Goal: Information Seeking & Learning: Learn about a topic

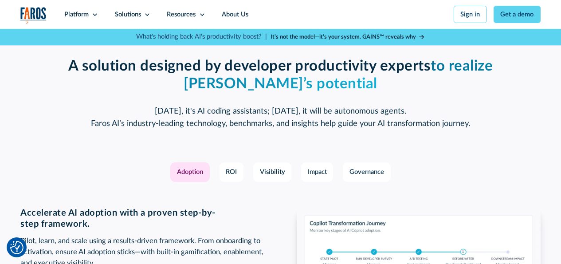
scroll to position [1152, 0]
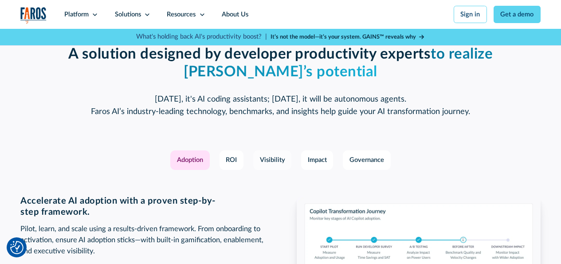
click at [267, 165] on div "Visibility" at bounding box center [272, 160] width 25 height 10
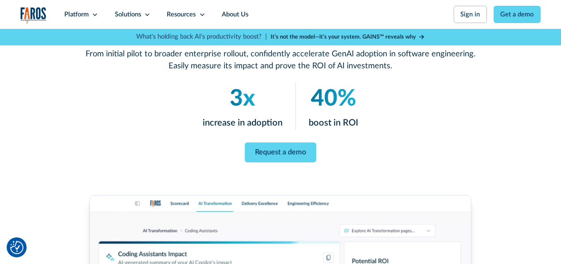
scroll to position [89, 0]
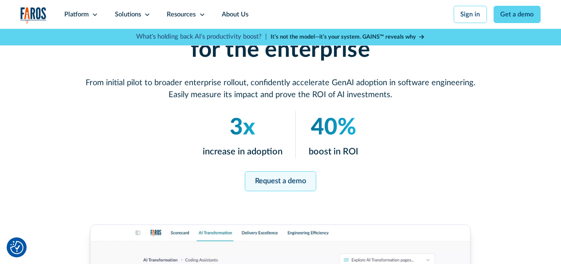
click at [281, 178] on link "Request a demo" at bounding box center [280, 181] width 71 height 20
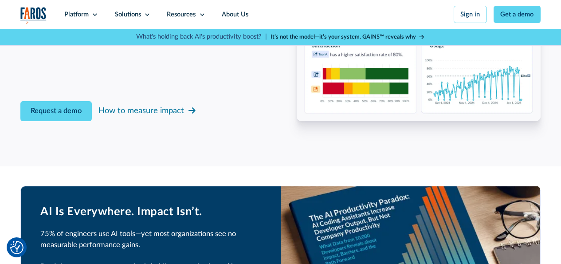
scroll to position [1372, 0]
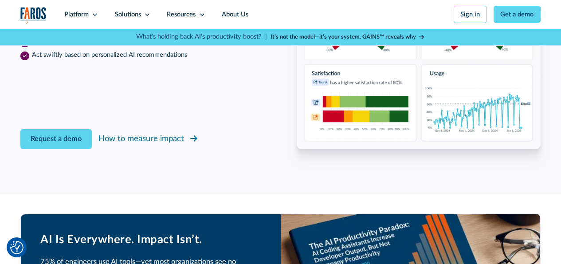
click at [109, 144] on div "How to measure impact" at bounding box center [141, 138] width 86 height 12
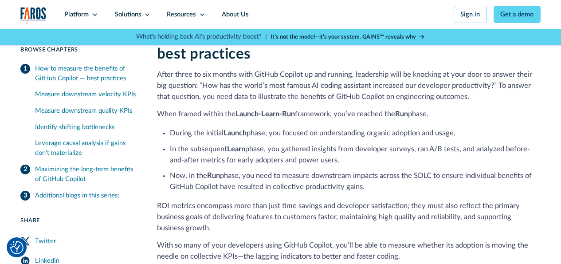
scroll to position [222, 0]
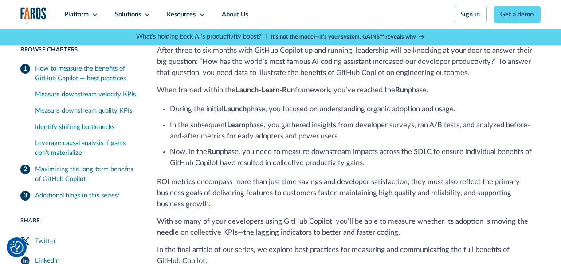
click at [58, 199] on div "Additional blogs in this series:" at bounding box center [77, 196] width 84 height 10
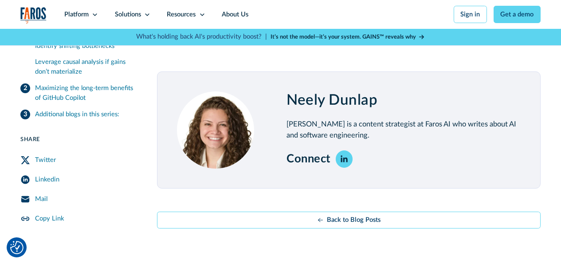
scroll to position [1643, 0]
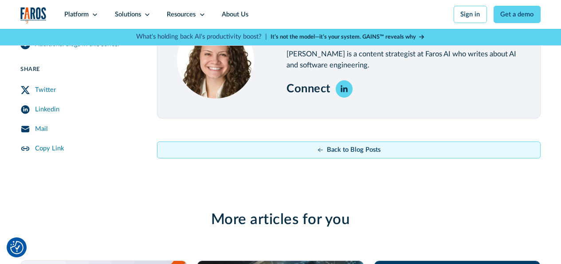
click at [409, 159] on link "Back to Blog Posts" at bounding box center [348, 149] width 383 height 17
